Goal: Task Accomplishment & Management: Use online tool/utility

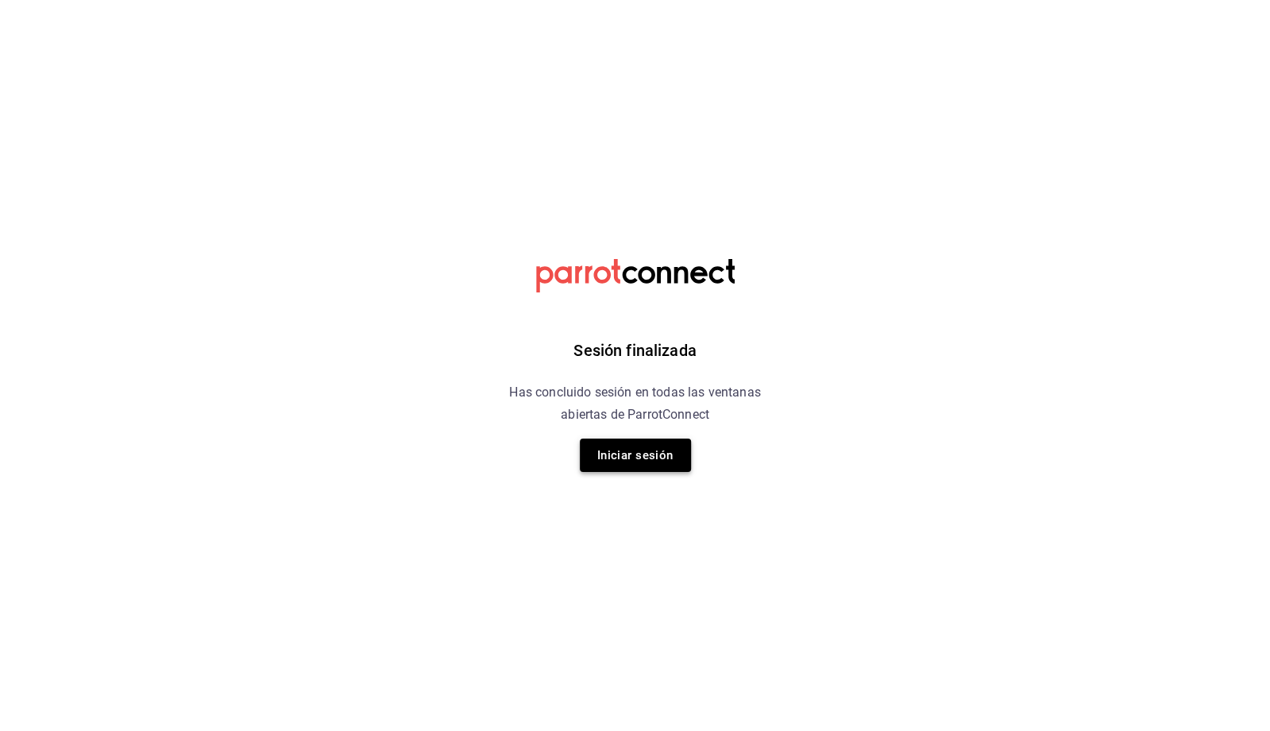
click at [658, 454] on button "Iniciar sesión" at bounding box center [635, 454] width 111 height 33
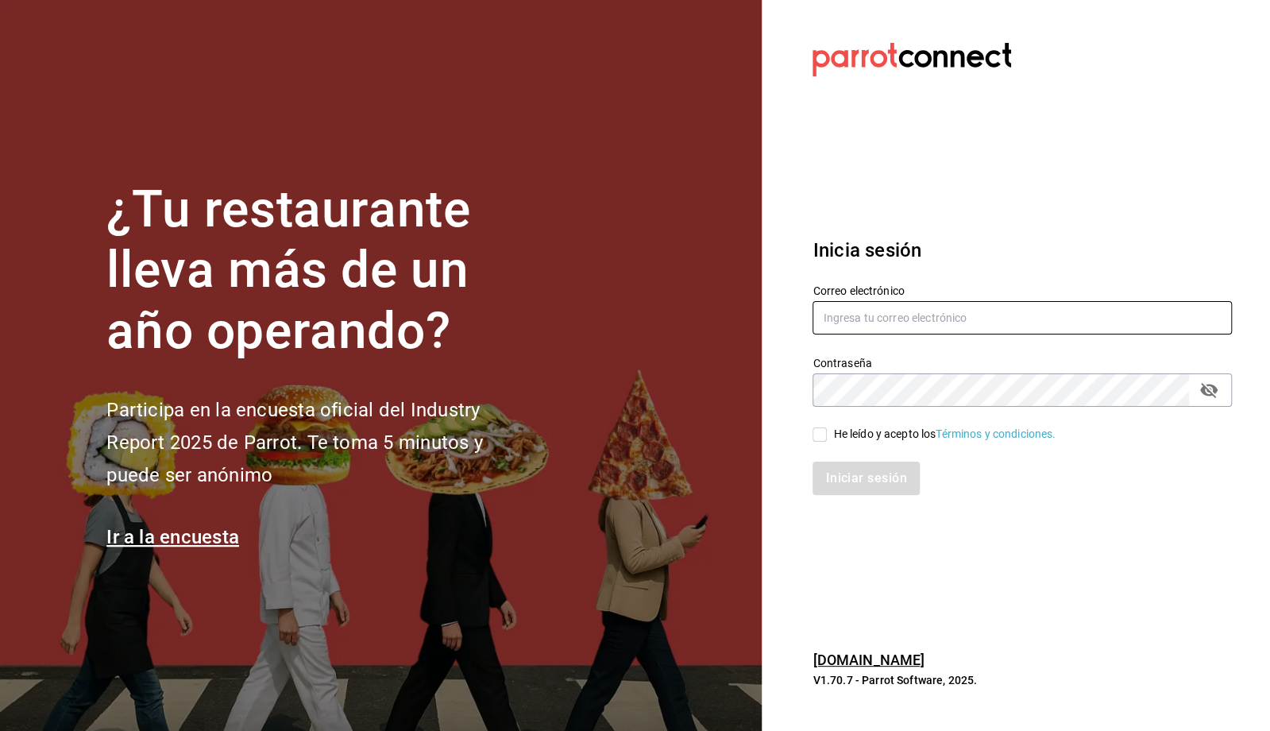
click at [908, 331] on input "text" at bounding box center [1021, 317] width 419 height 33
type input "contacto@maoza.com.mx"
click at [836, 440] on div "He leído y acepto los Términos y condiciones." at bounding box center [944, 434] width 222 height 17
click at [827, 440] on input "He leído y acepto los Términos y condiciones." at bounding box center [819, 434] width 14 height 14
checkbox input "true"
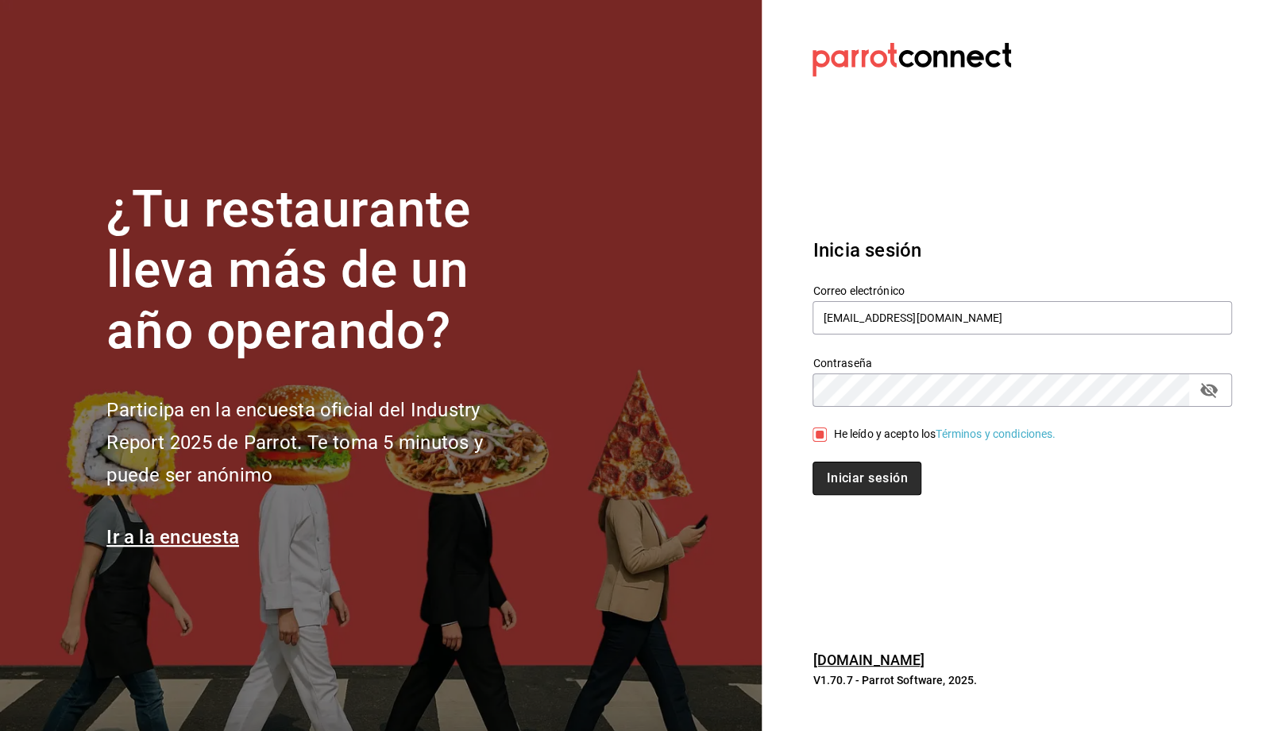
click at [863, 481] on button "Iniciar sesión" at bounding box center [866, 477] width 108 height 33
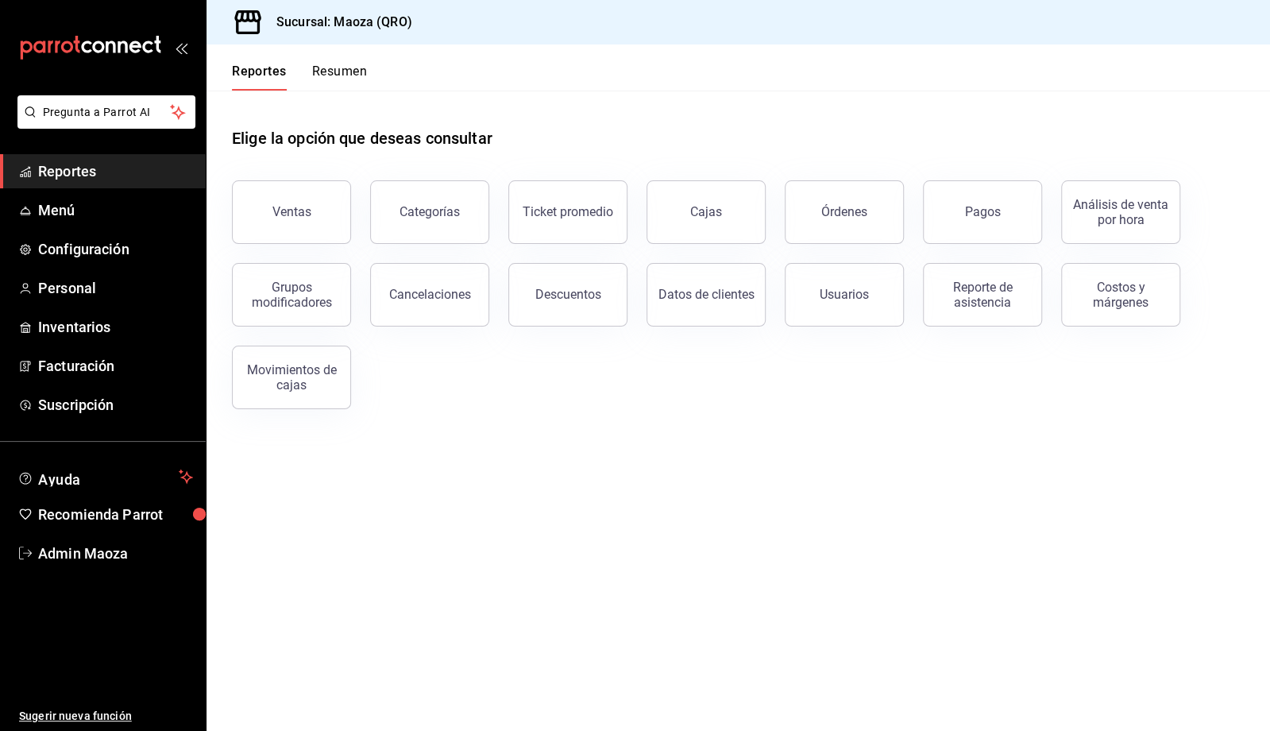
click at [73, 179] on span "Reportes" at bounding box center [115, 170] width 155 height 21
click at [979, 213] on div "Pagos" at bounding box center [983, 211] width 36 height 15
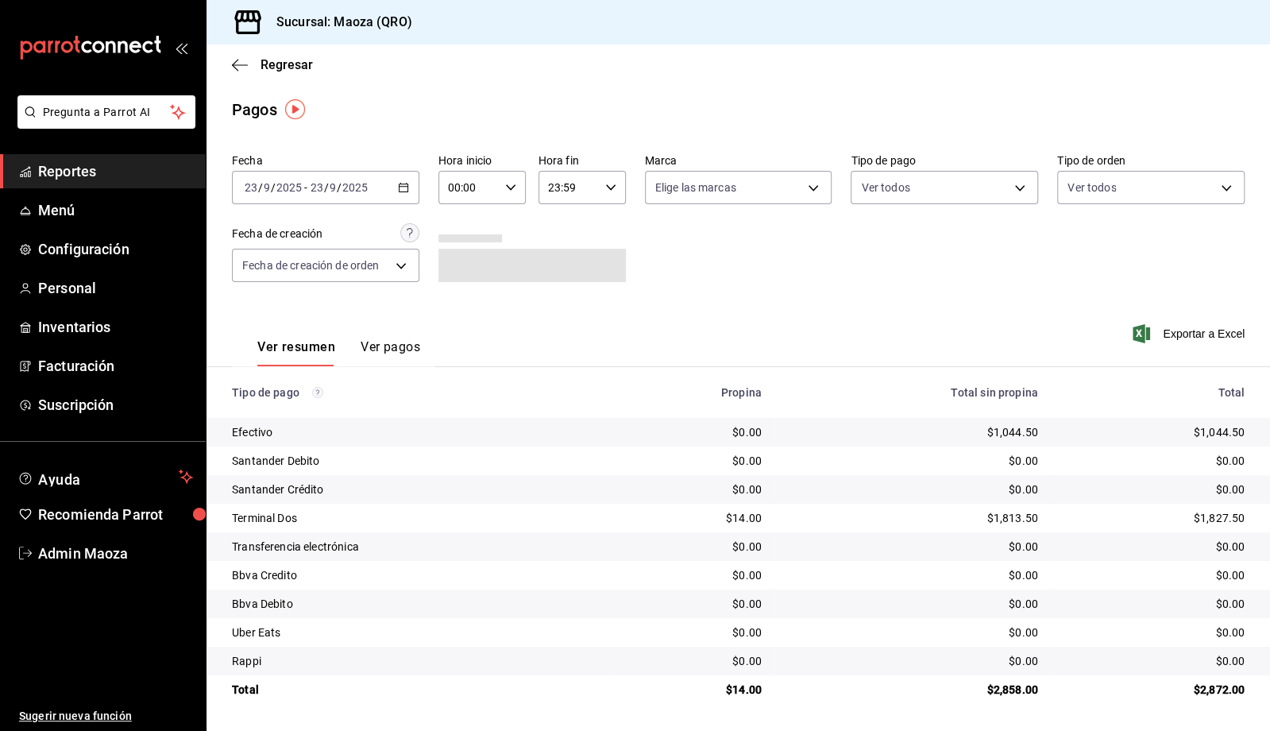
click at [396, 193] on div "[DATE] [DATE] - [DATE] [DATE]" at bounding box center [325, 187] width 187 height 33
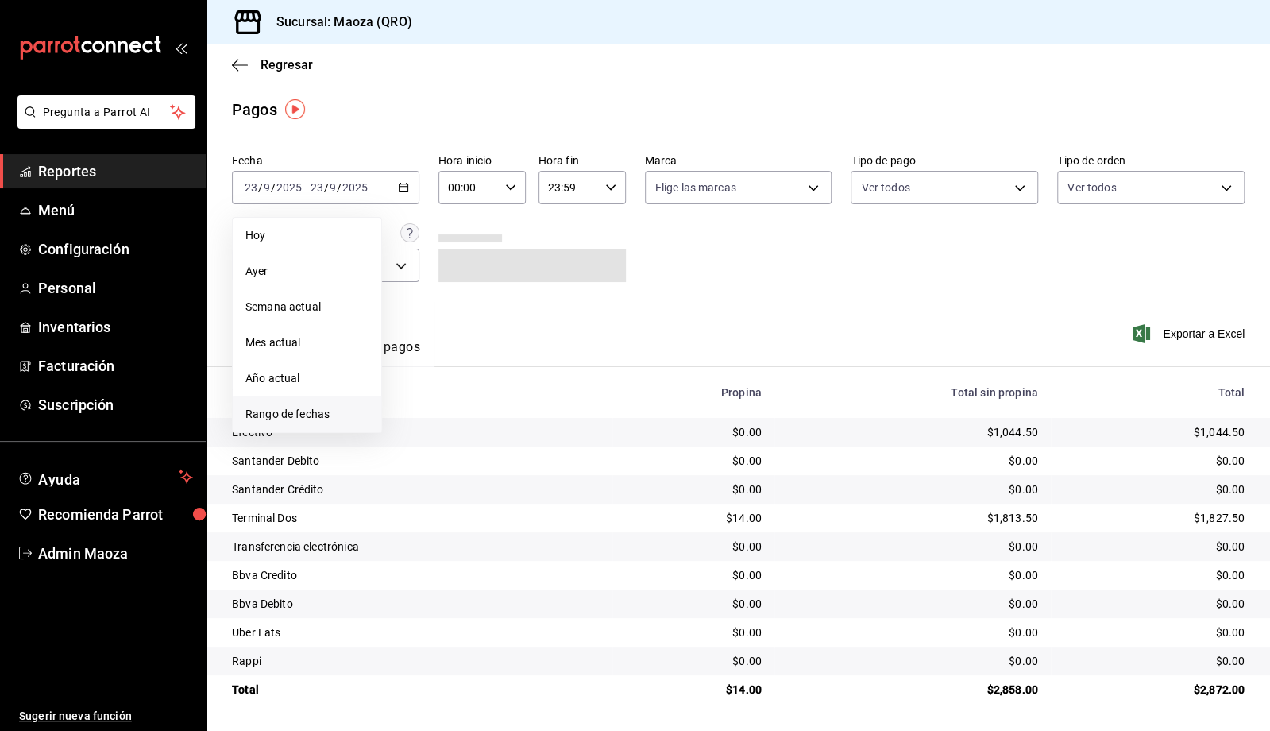
click at [322, 415] on span "Rango de fechas" at bounding box center [306, 414] width 123 height 17
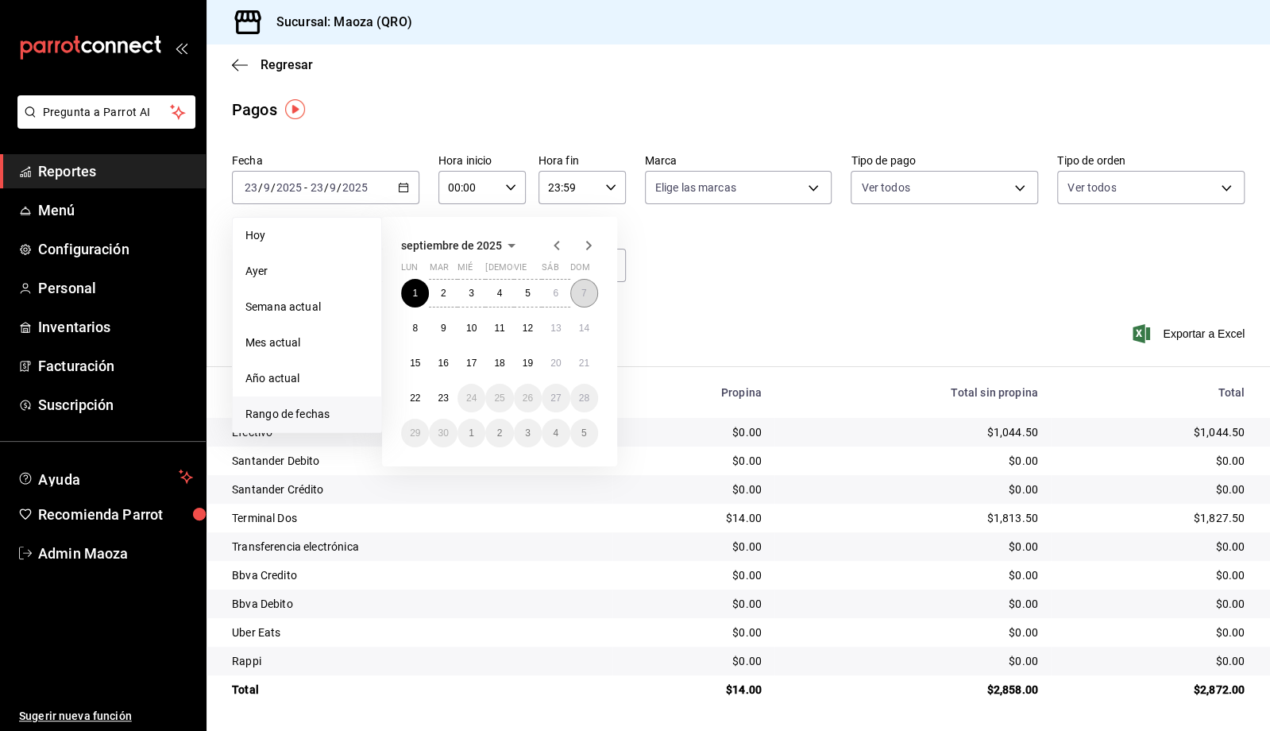
click at [586, 290] on abbr "7" at bounding box center [584, 292] width 6 height 11
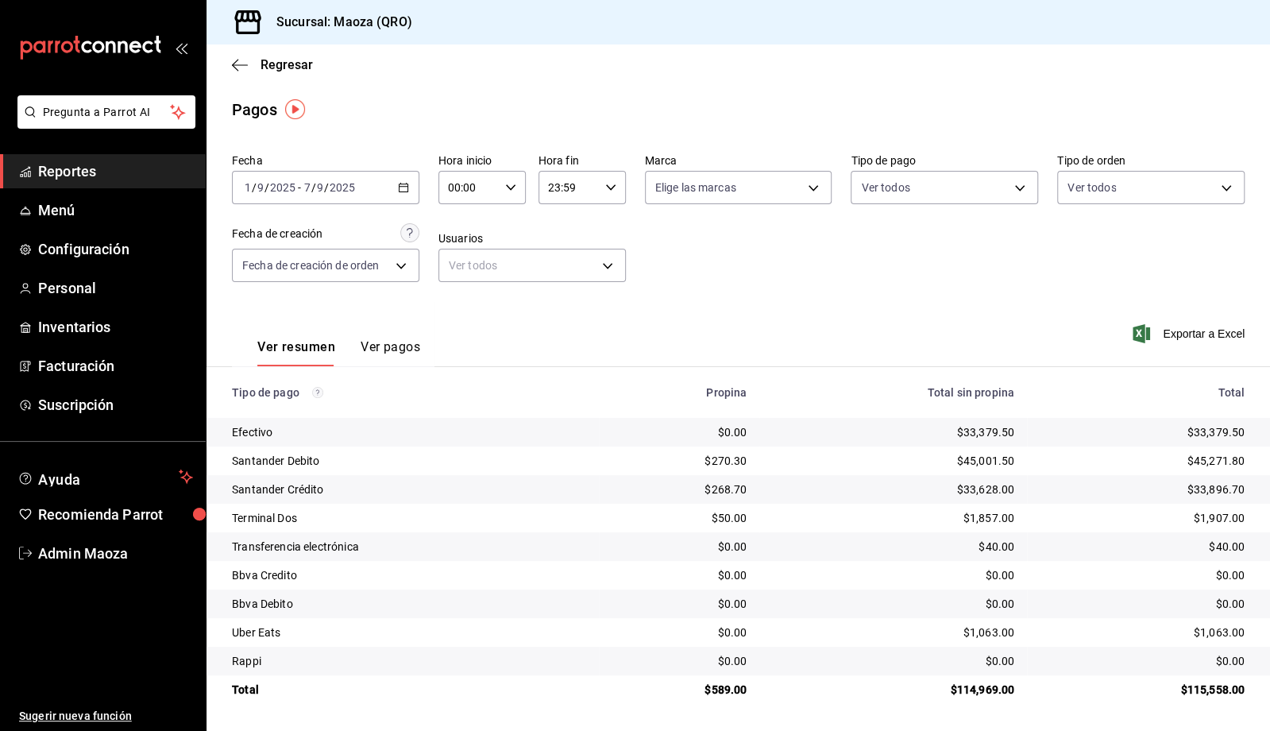
click at [410, 185] on div "2025-09-01 1 / 9 / 2025 - 2025-09-07 7 / 9 / 2025" at bounding box center [325, 187] width 187 height 33
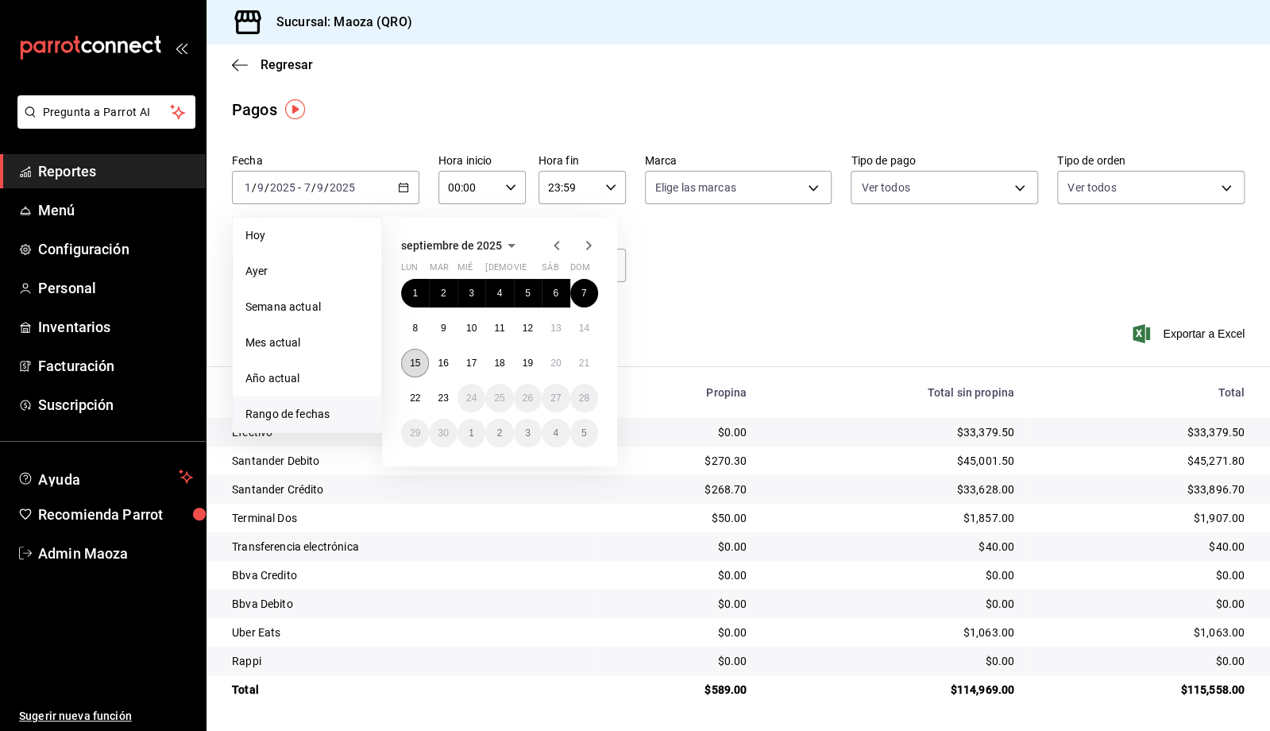
click at [422, 366] on button "15" at bounding box center [415, 363] width 28 height 29
click at [585, 362] on abbr "21" at bounding box center [584, 362] width 10 height 11
